Goal: Task Accomplishment & Management: Use online tool/utility

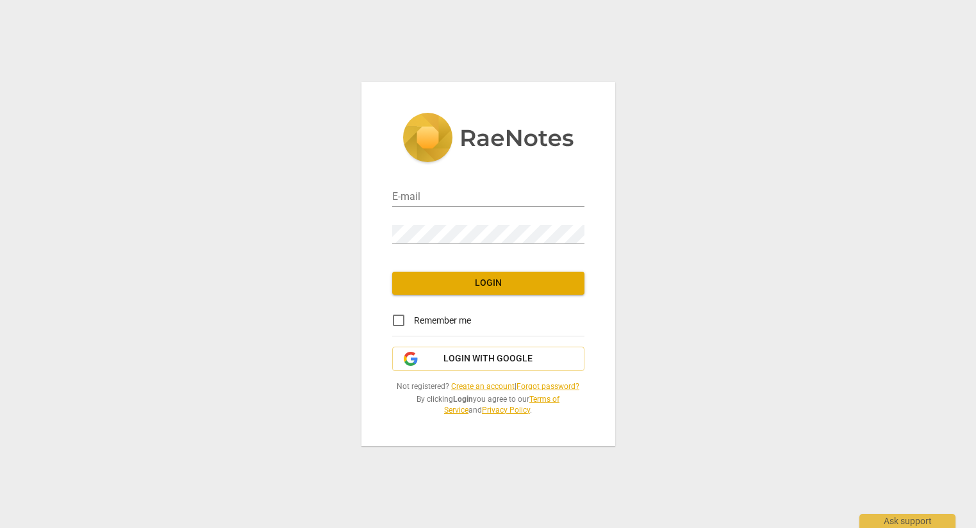
type input "[PERSON_NAME][EMAIL_ADDRESS][DOMAIN_NAME]"
click at [511, 274] on button "Login" at bounding box center [488, 283] width 192 height 23
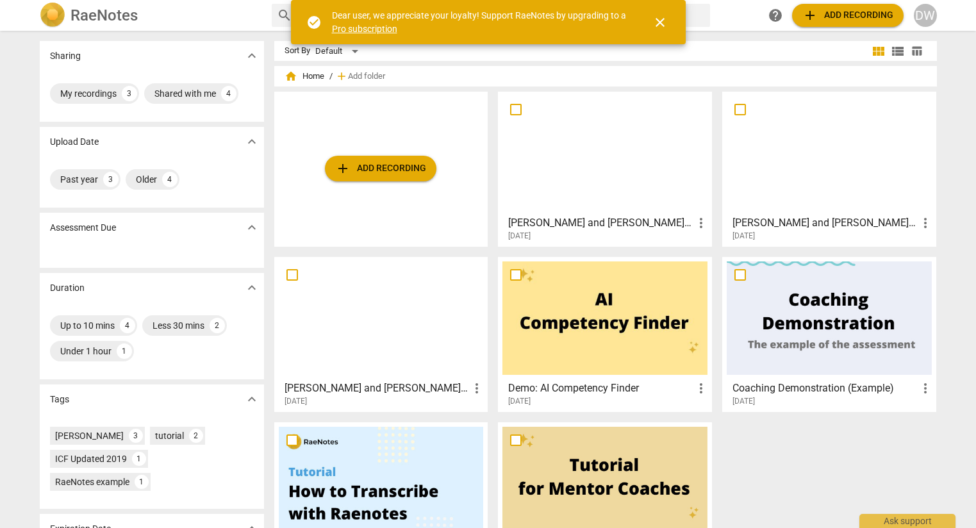
click at [662, 21] on span "close" at bounding box center [660, 22] width 15 height 15
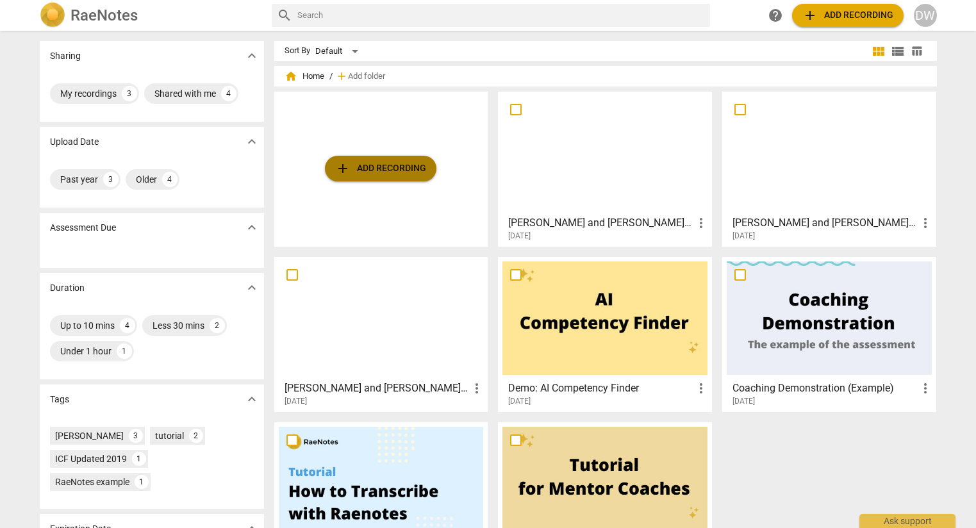
click at [389, 171] on span "add Add recording" at bounding box center [380, 168] width 91 height 15
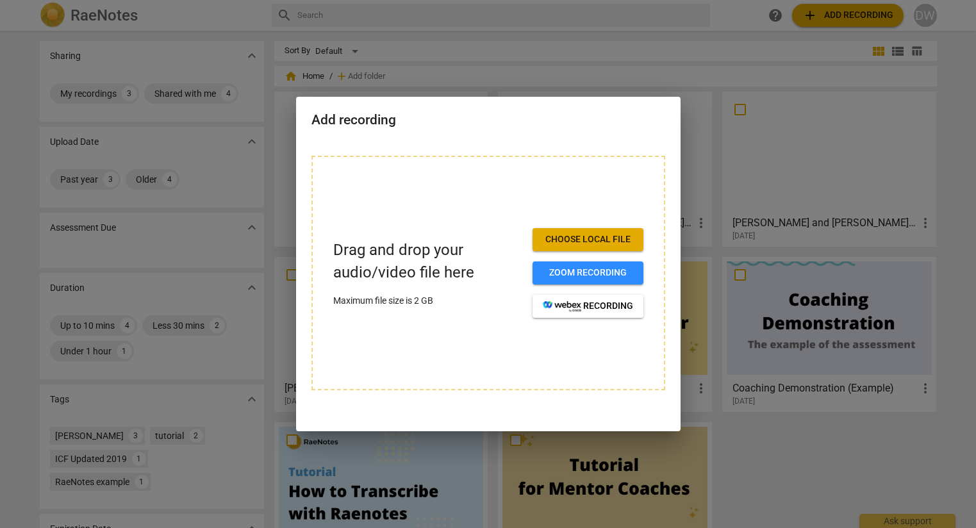
click at [587, 239] on span "Choose local file" at bounding box center [588, 239] width 90 height 13
click at [573, 240] on span "Choose local file" at bounding box center [588, 239] width 90 height 13
click at [578, 231] on button "Choose local file" at bounding box center [588, 239] width 111 height 23
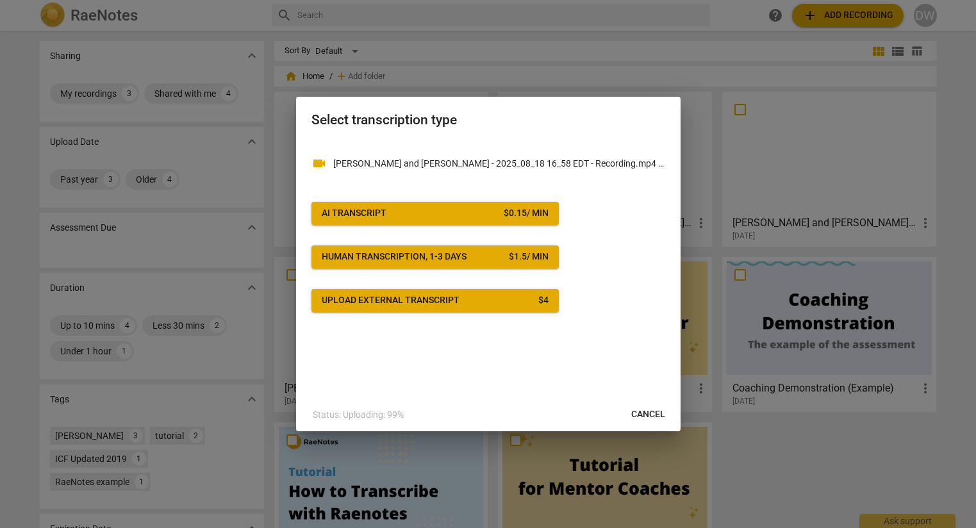
click at [453, 214] on span "AI Transcript $ 0.15 / min" at bounding box center [435, 213] width 227 height 13
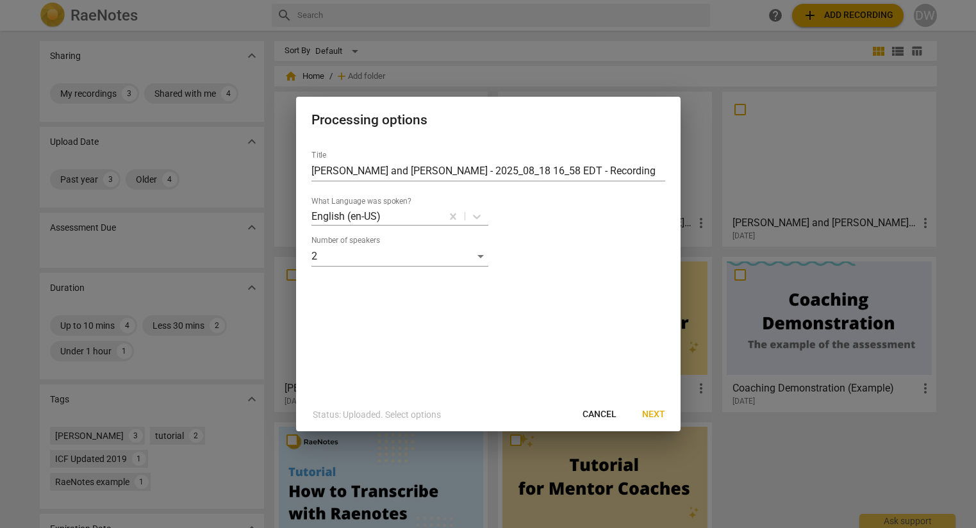
click at [655, 410] on span "Next" at bounding box center [653, 414] width 23 height 13
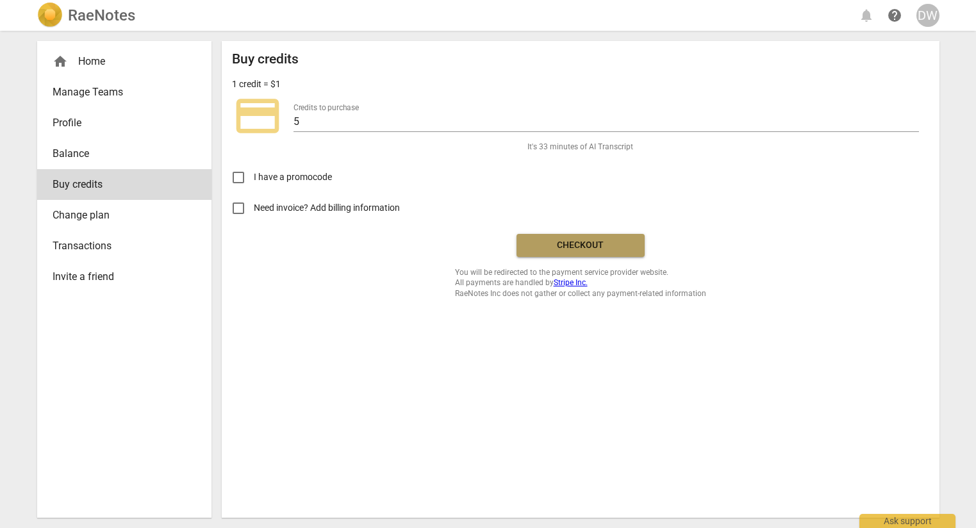
click at [613, 240] on span "Checkout" at bounding box center [581, 245] width 108 height 13
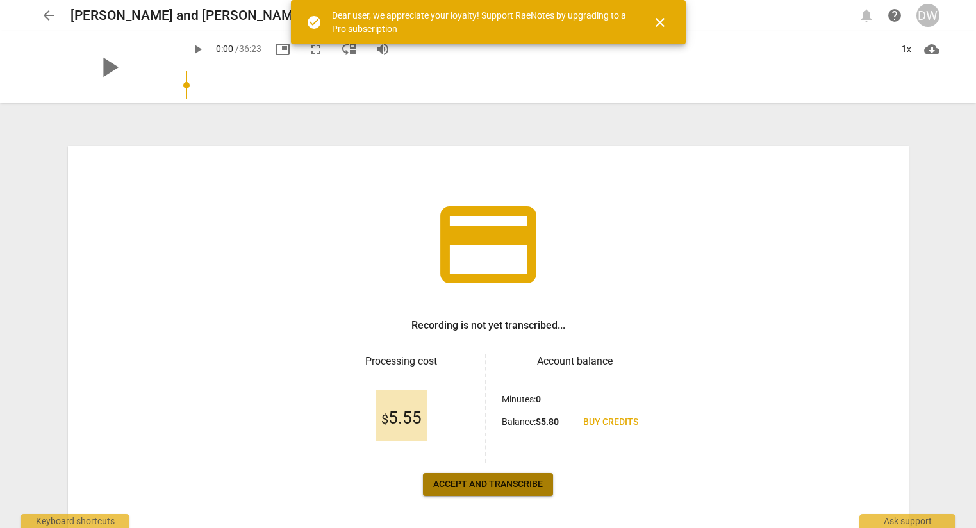
click at [495, 484] on span "Accept and transcribe" at bounding box center [488, 484] width 110 height 13
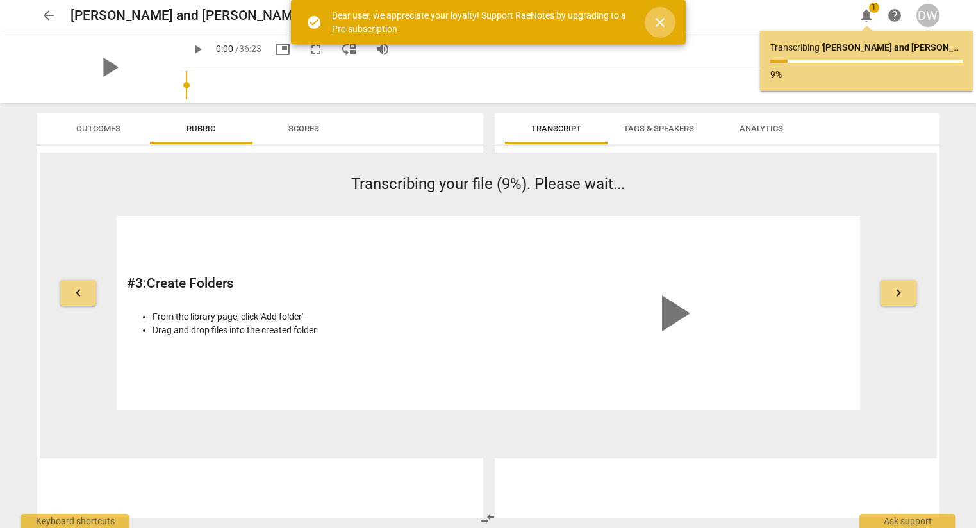
click at [662, 26] on span "close" at bounding box center [660, 22] width 15 height 15
